Goal: Task Accomplishment & Management: Manage account settings

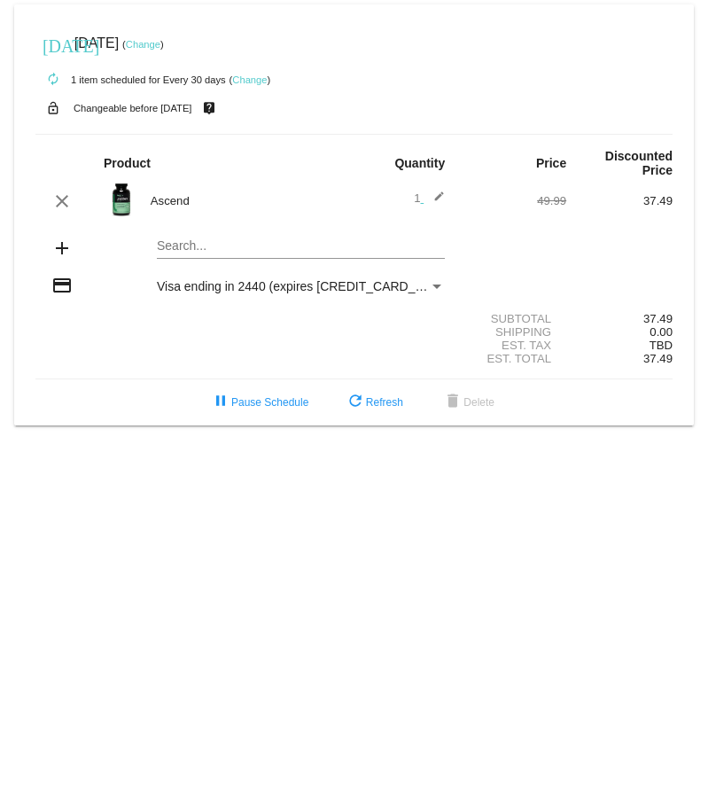
click at [250, 77] on link "Change" at bounding box center [249, 79] width 35 height 11
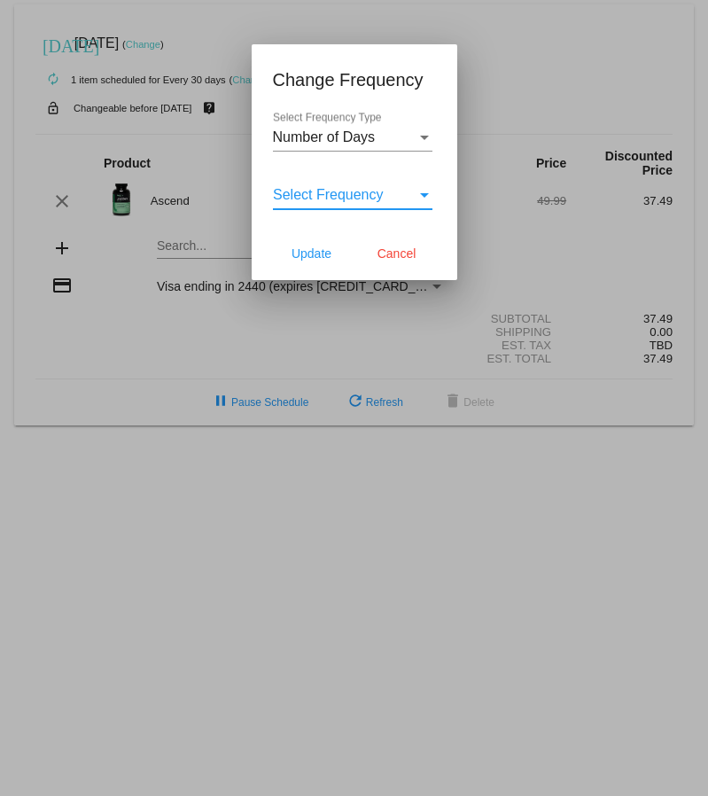
click at [382, 192] on div "Select Frequency" at bounding box center [345, 195] width 144 height 16
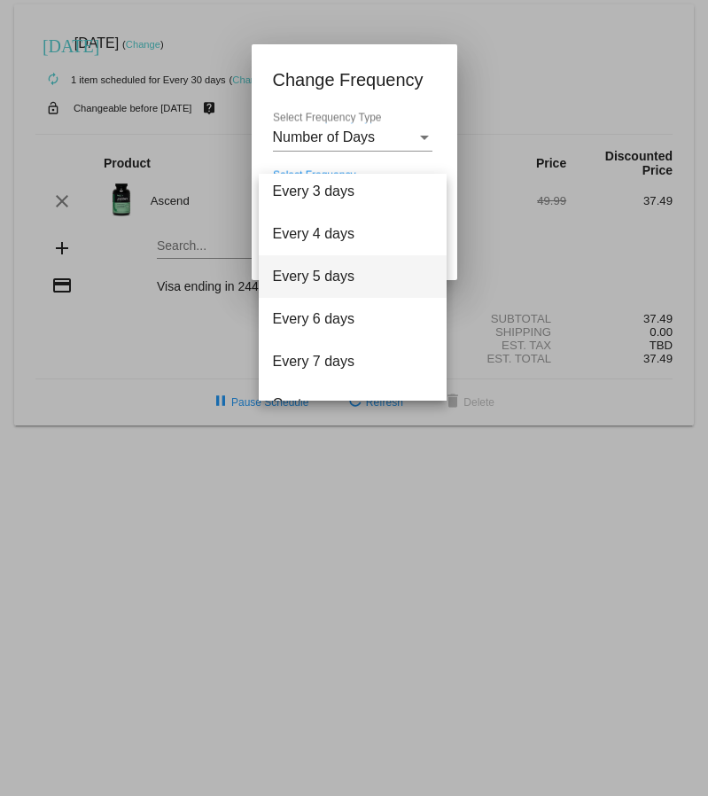
scroll to position [71, 0]
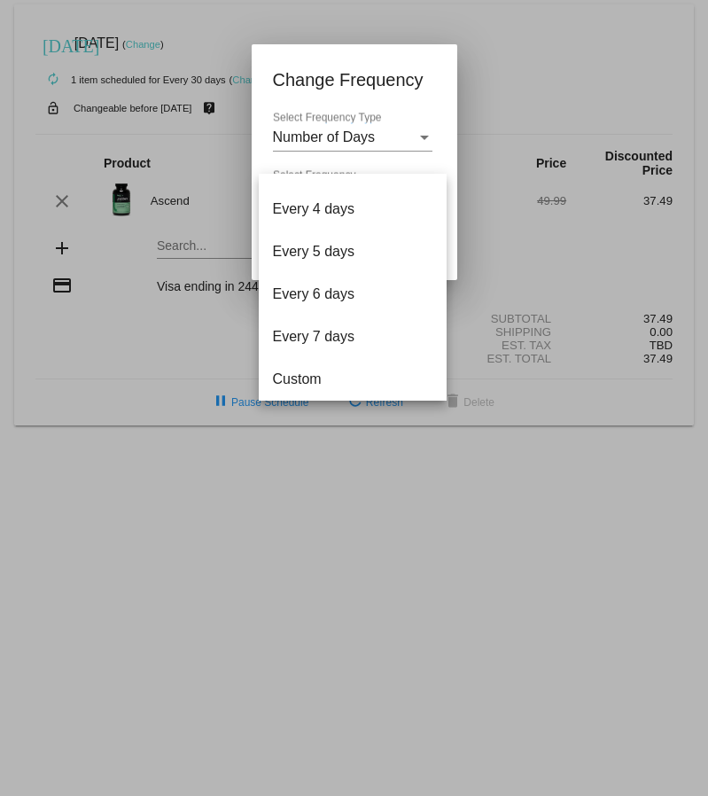
click at [428, 83] on div at bounding box center [354, 398] width 708 height 796
click at [410, 122] on div "Number of Days Select Frequency Type" at bounding box center [353, 132] width 160 height 40
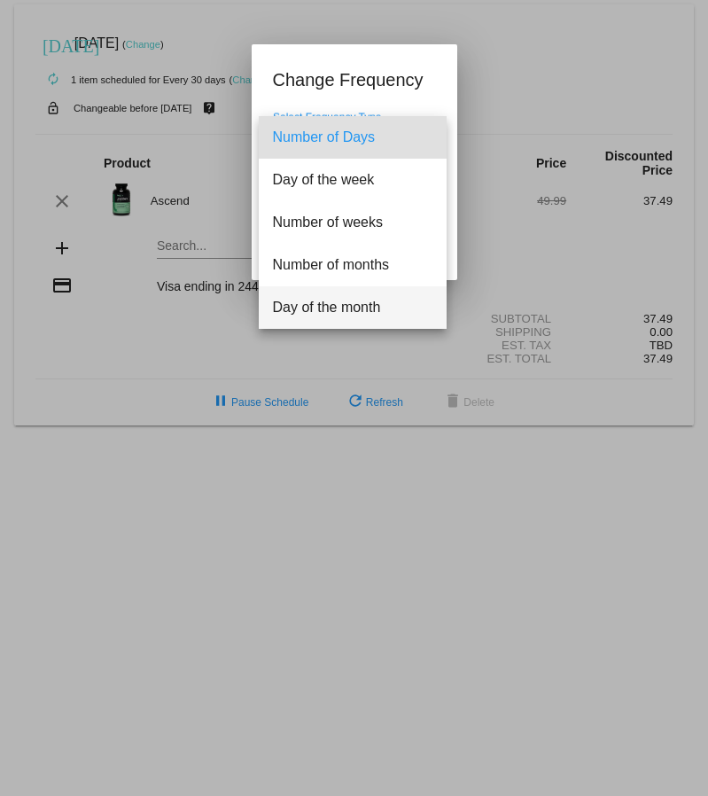
click at [354, 311] on span "Day of the month" at bounding box center [353, 307] width 160 height 43
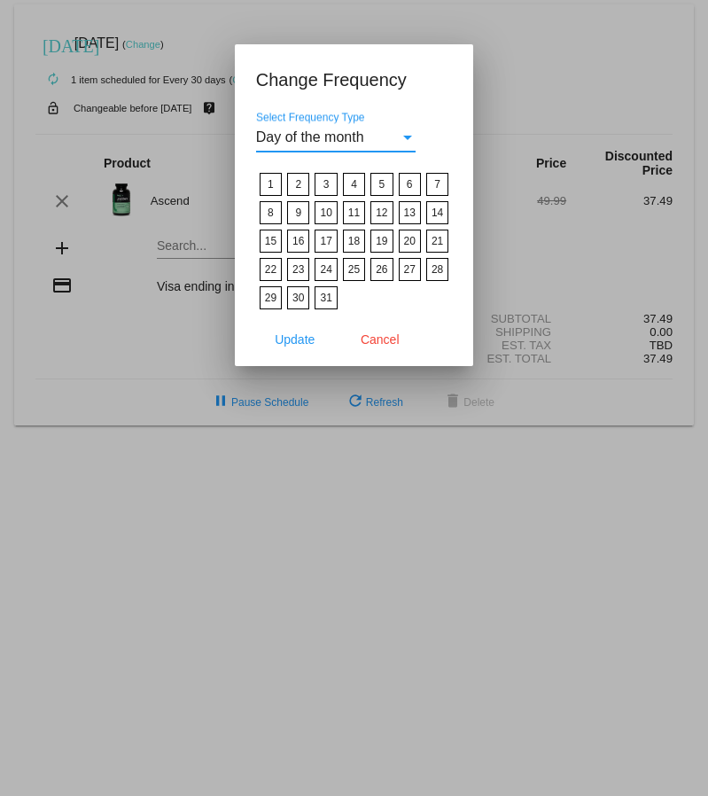
click at [391, 134] on div "Day of the month" at bounding box center [328, 137] width 144 height 16
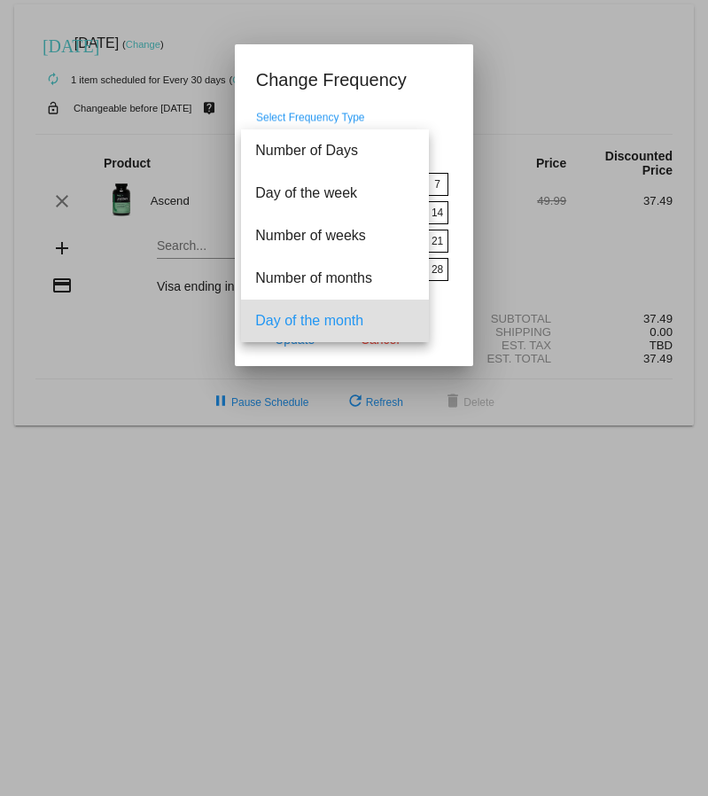
click at [363, 316] on span "Day of the month" at bounding box center [335, 321] width 160 height 43
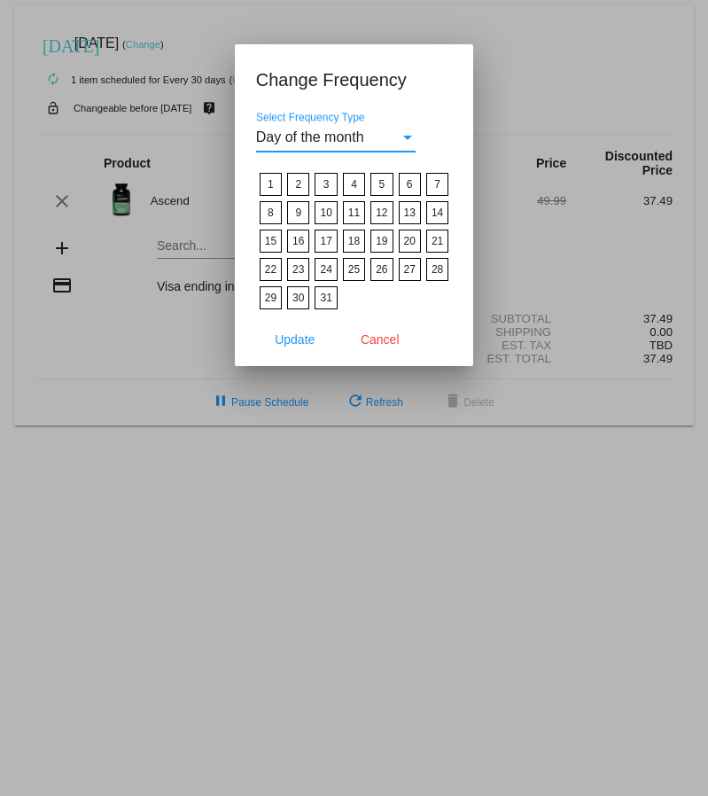
click at [297, 268] on label "23" at bounding box center [298, 269] width 22 height 23
click at [0, 0] on input "23" at bounding box center [0, 0] width 0 height 0
click at [307, 334] on span "Update" at bounding box center [295, 340] width 40 height 14
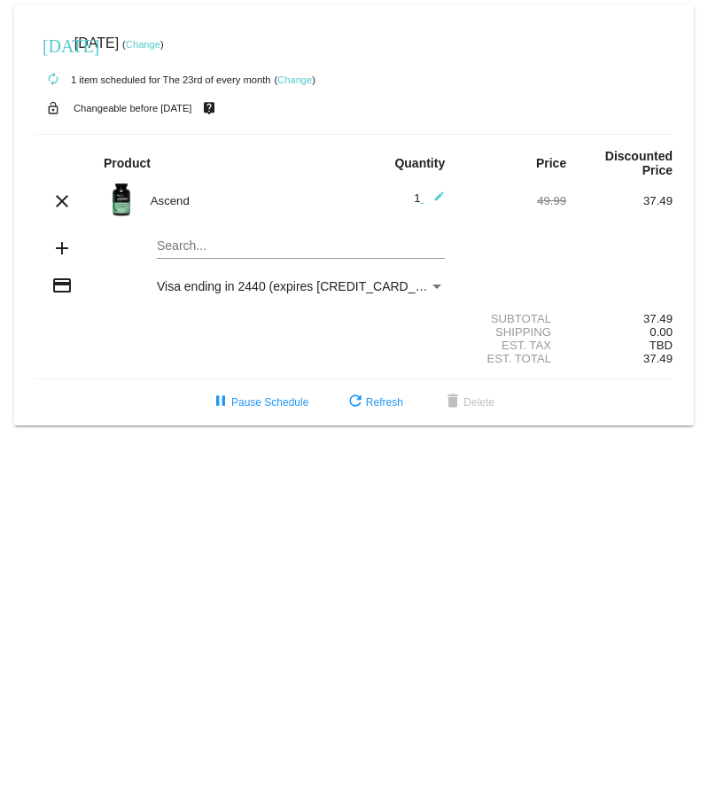
click at [296, 74] on link "Change" at bounding box center [295, 79] width 35 height 11
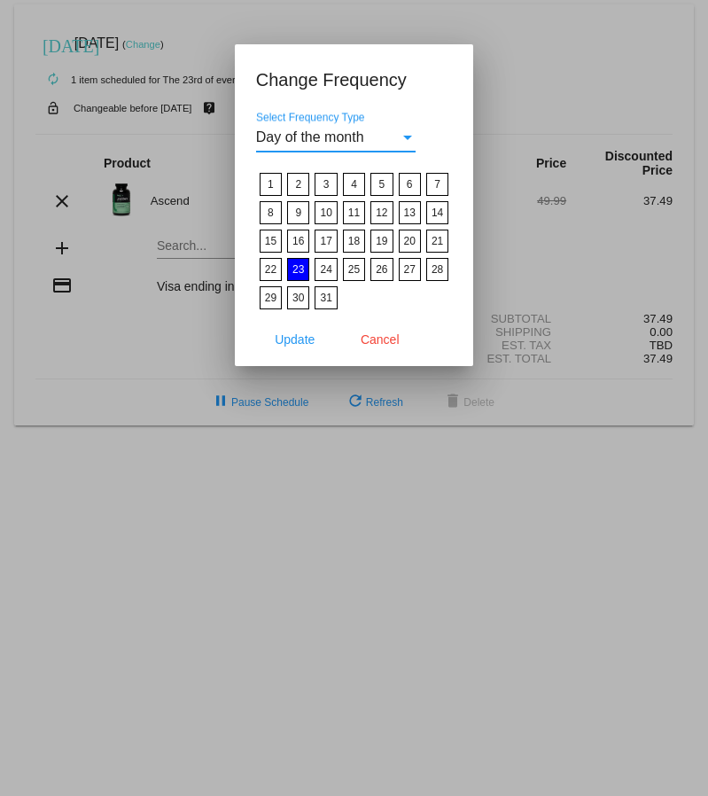
click at [389, 133] on div "Day of the month" at bounding box center [328, 137] width 144 height 16
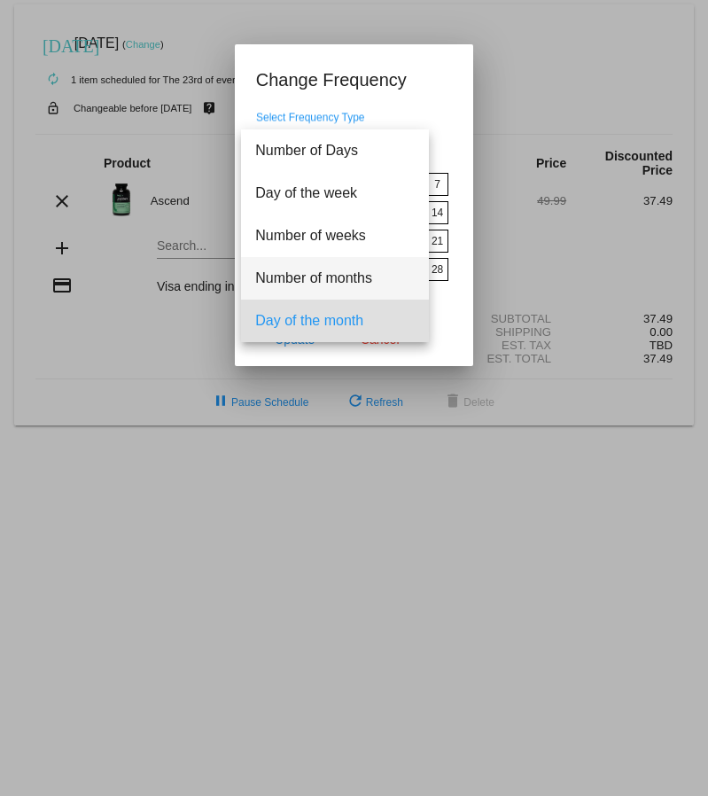
click at [329, 289] on span "Number of months" at bounding box center [335, 278] width 160 height 43
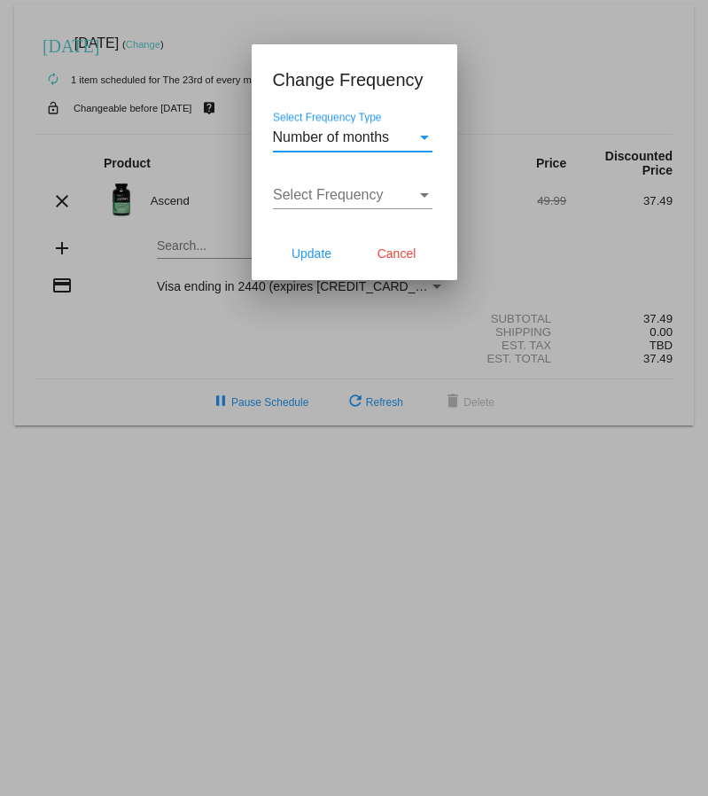
click at [338, 189] on span "Select Frequency" at bounding box center [328, 194] width 111 height 15
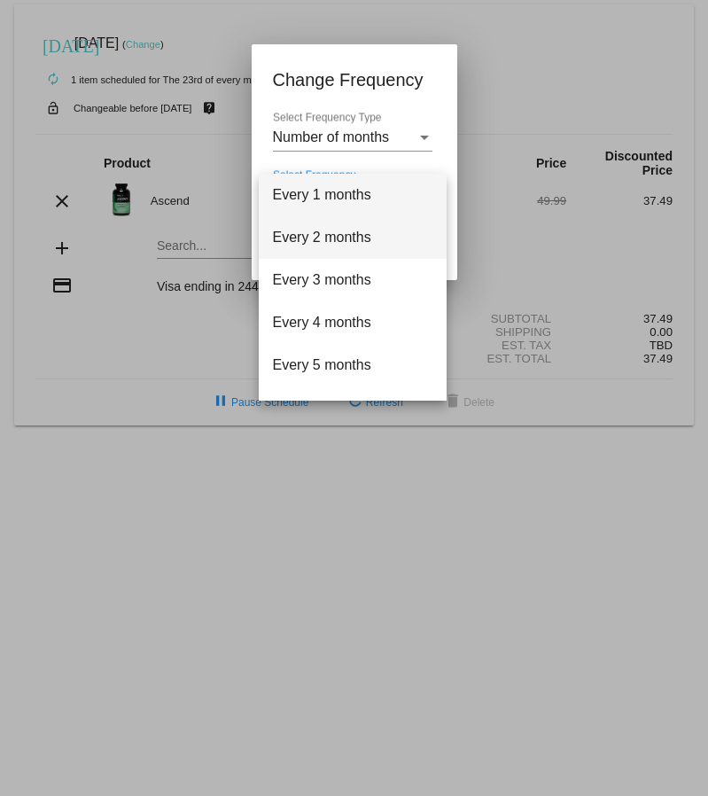
click at [333, 236] on span "Every 2 months" at bounding box center [353, 237] width 160 height 43
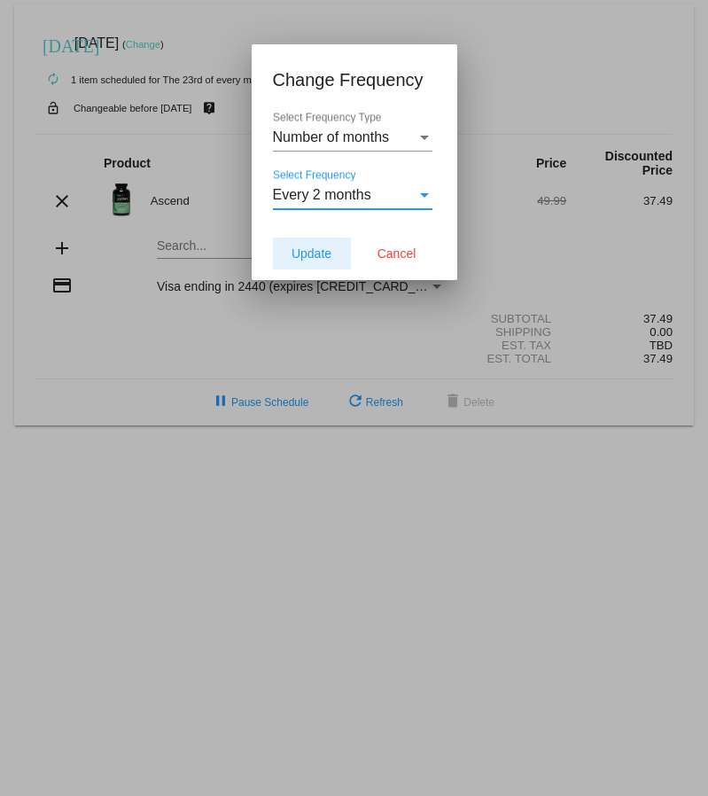
click at [319, 255] on span "Update" at bounding box center [312, 254] width 40 height 14
